Goal: Task Accomplishment & Management: Use online tool/utility

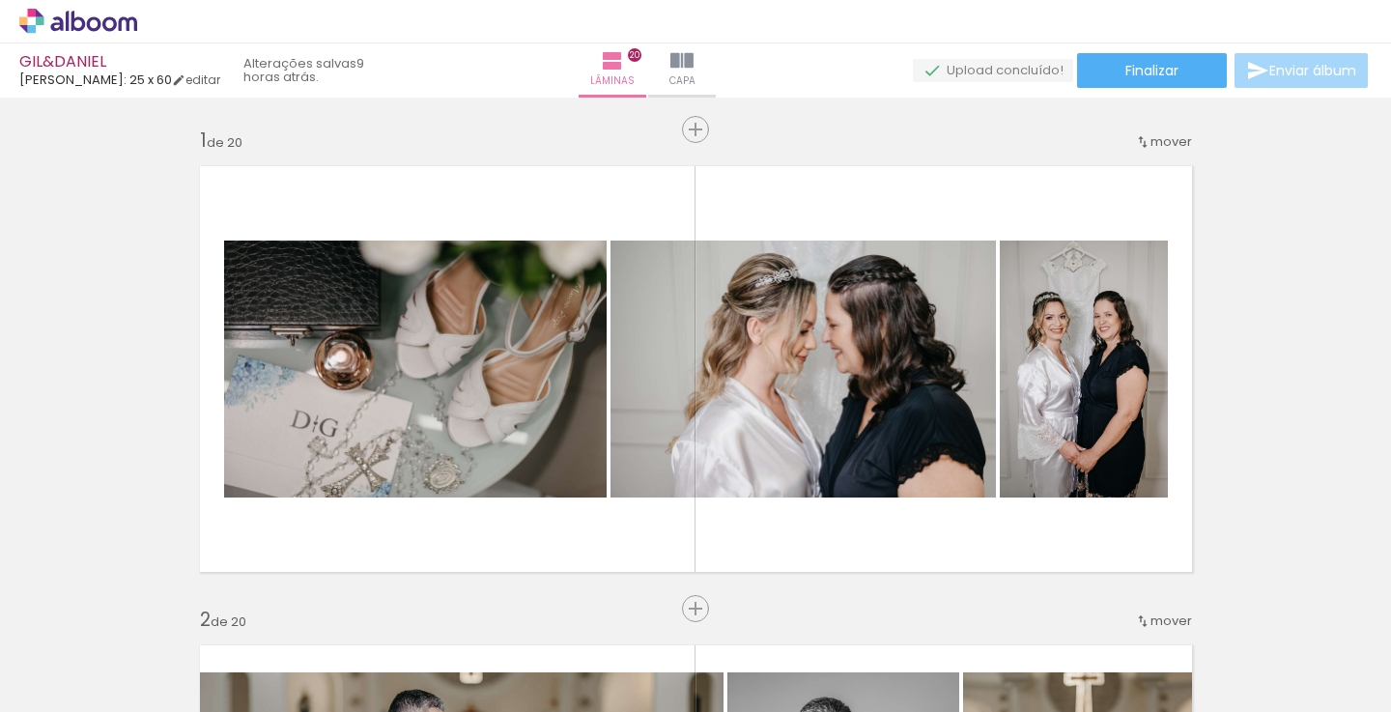
scroll to position [0, 6565]
